Goal: Manage account settings

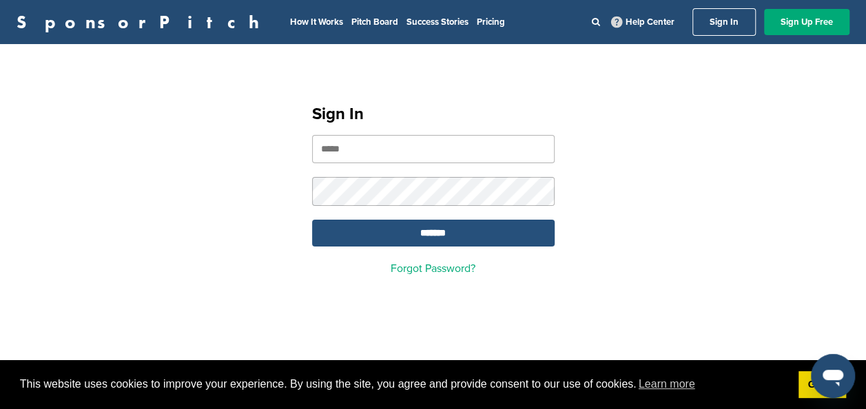
type input "**********"
click at [425, 238] on input "*******" at bounding box center [433, 233] width 243 height 27
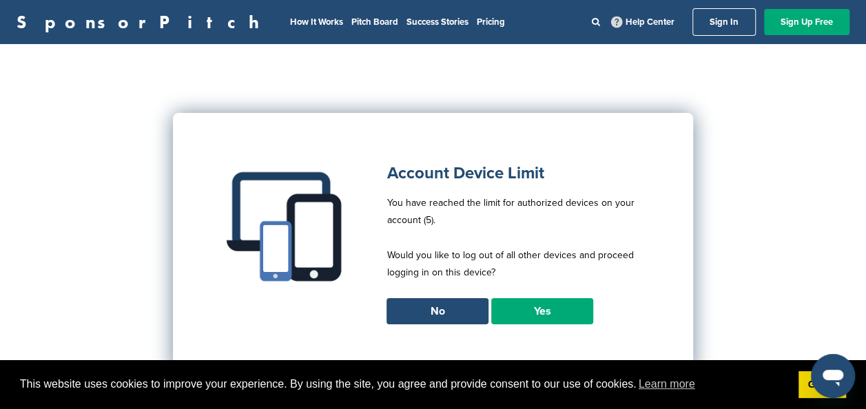
click at [532, 317] on link "Yes" at bounding box center [542, 311] width 102 height 26
click at [533, 309] on link "Yes" at bounding box center [542, 311] width 102 height 26
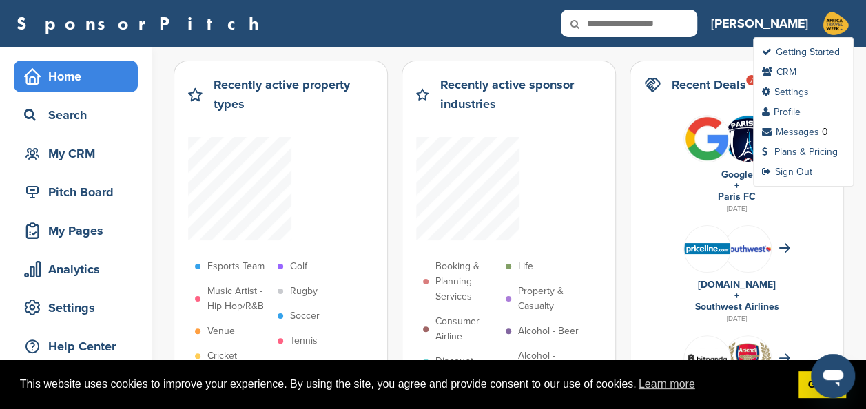
click at [835, 28] on img at bounding box center [836, 24] width 28 height 28
click at [813, 146] on link "Plans & Pricing" at bounding box center [800, 152] width 76 height 12
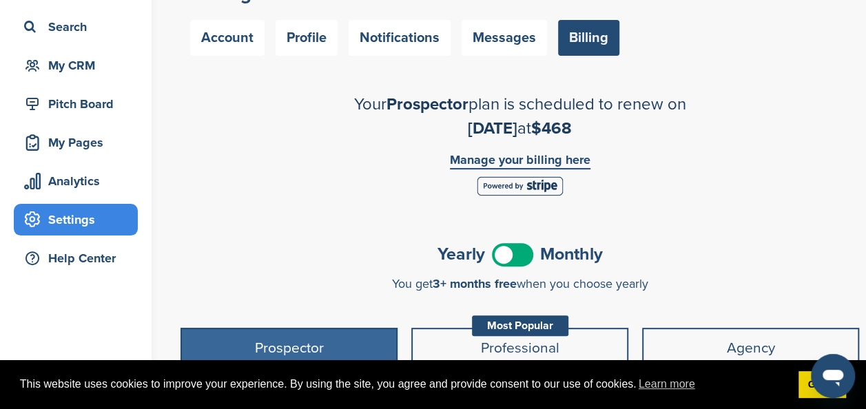
scroll to position [87, 0]
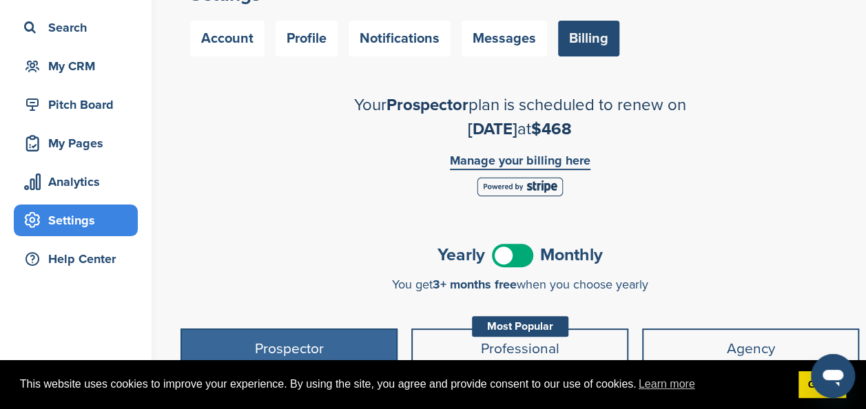
click at [506, 160] on link "Manage your billing here" at bounding box center [520, 162] width 141 height 16
drag, startPoint x: 0, startPoint y: 0, endPoint x: 241, endPoint y: 175, distance: 297.9
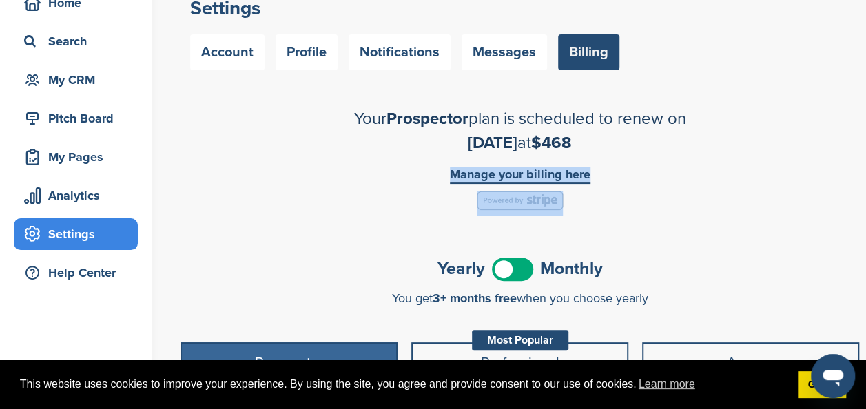
scroll to position [67, 0]
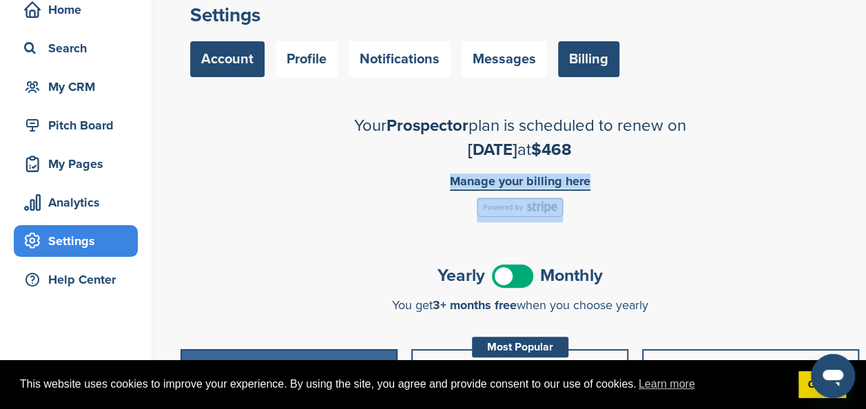
click at [236, 61] on link "Account" at bounding box center [227, 59] width 74 height 36
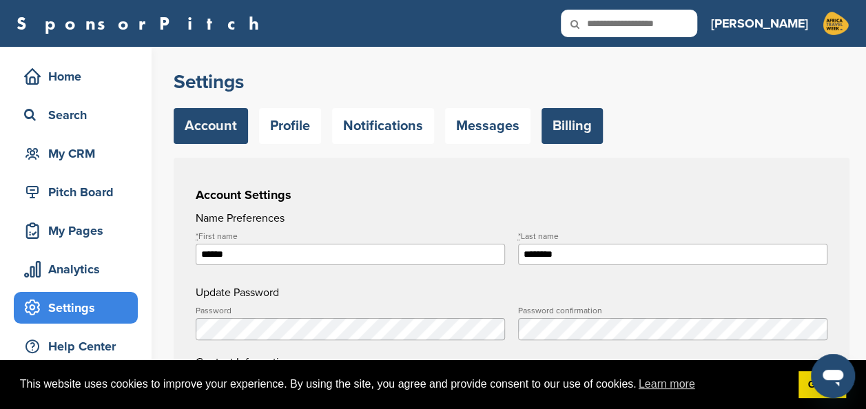
click at [570, 121] on link "Billing" at bounding box center [572, 126] width 61 height 36
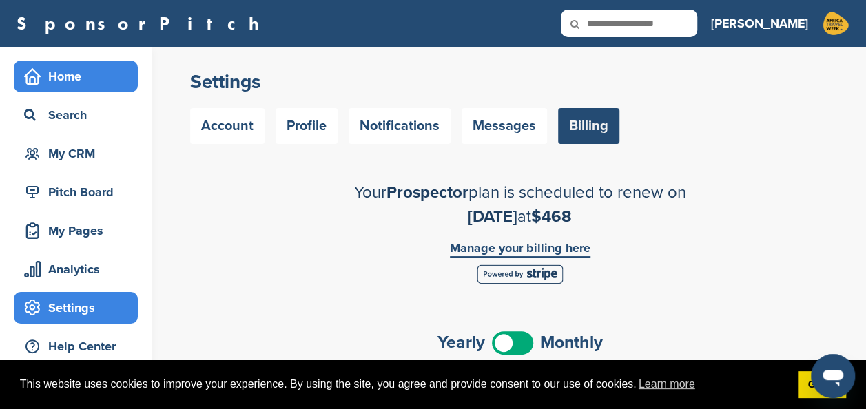
click at [91, 71] on div "Home" at bounding box center [79, 76] width 117 height 25
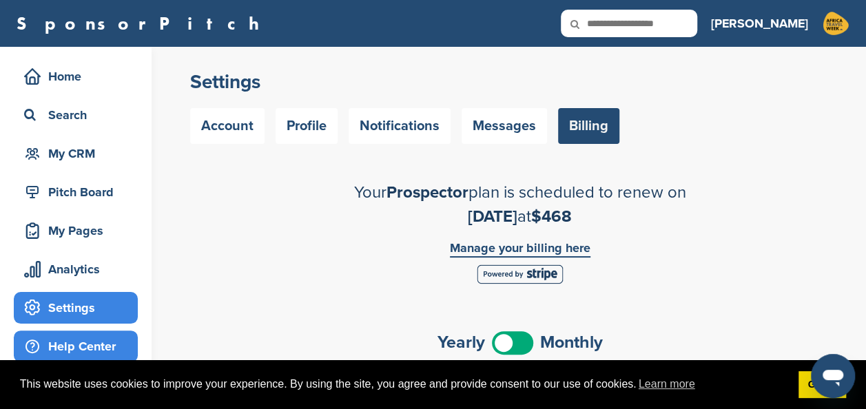
click at [68, 342] on div "Help Center" at bounding box center [79, 346] width 117 height 25
